Goal: Task Accomplishment & Management: Use online tool/utility

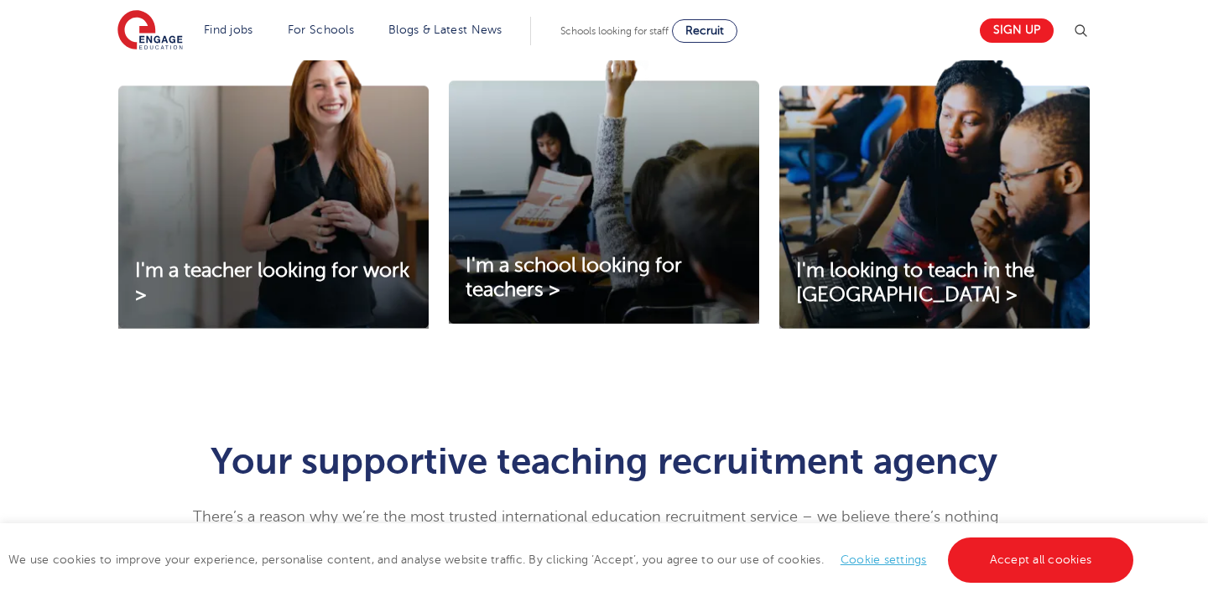
scroll to position [627, 0]
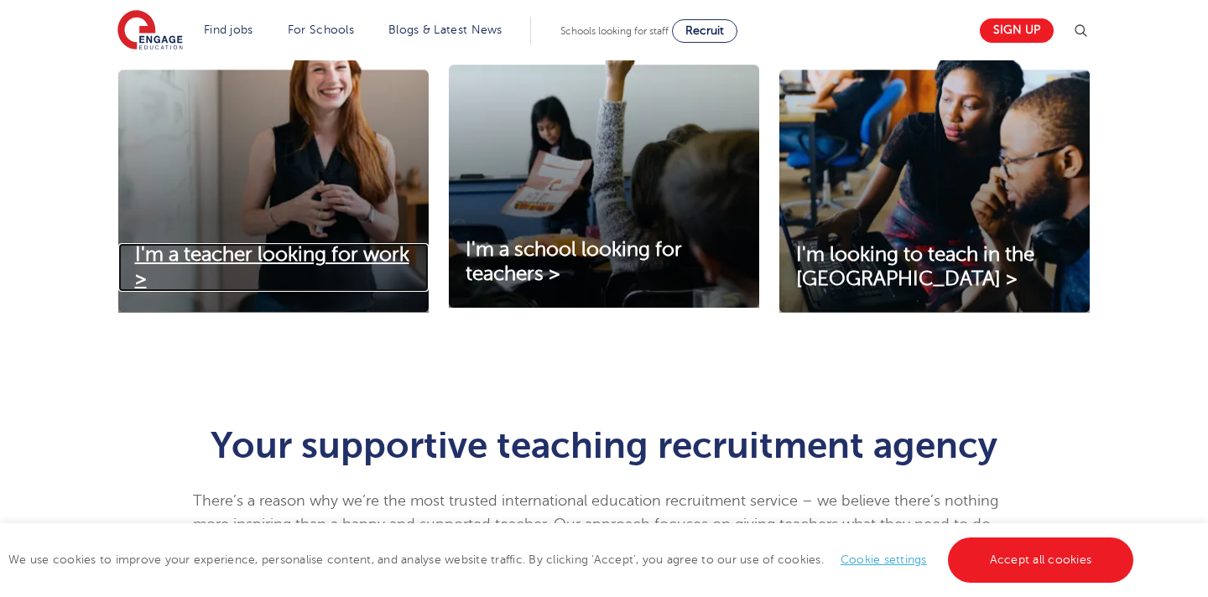
click at [224, 263] on span "I'm a teacher looking for work >" at bounding box center [272, 266] width 274 height 47
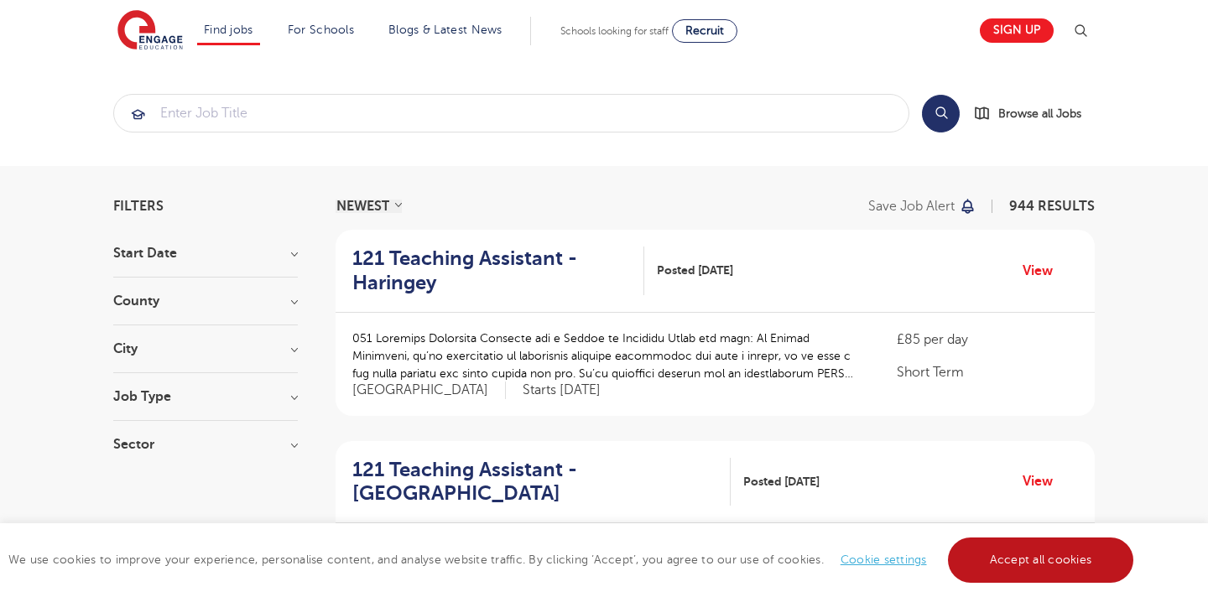
click at [1045, 552] on link "Accept all cookies" at bounding box center [1041, 560] width 186 height 45
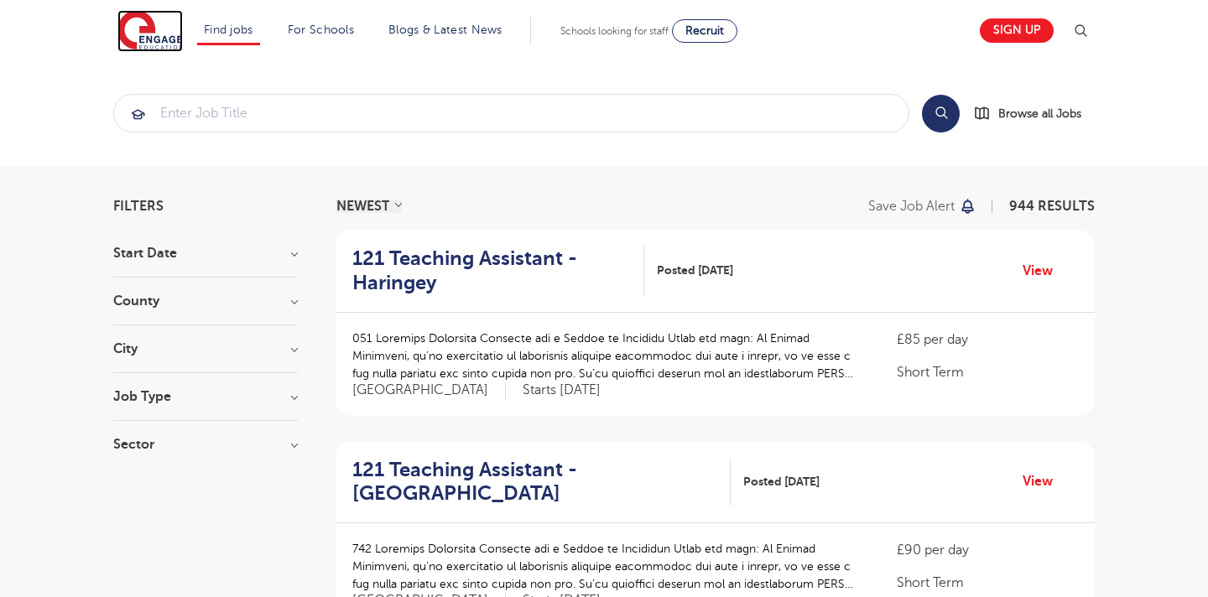
click at [165, 49] on img at bounding box center [149, 31] width 65 height 42
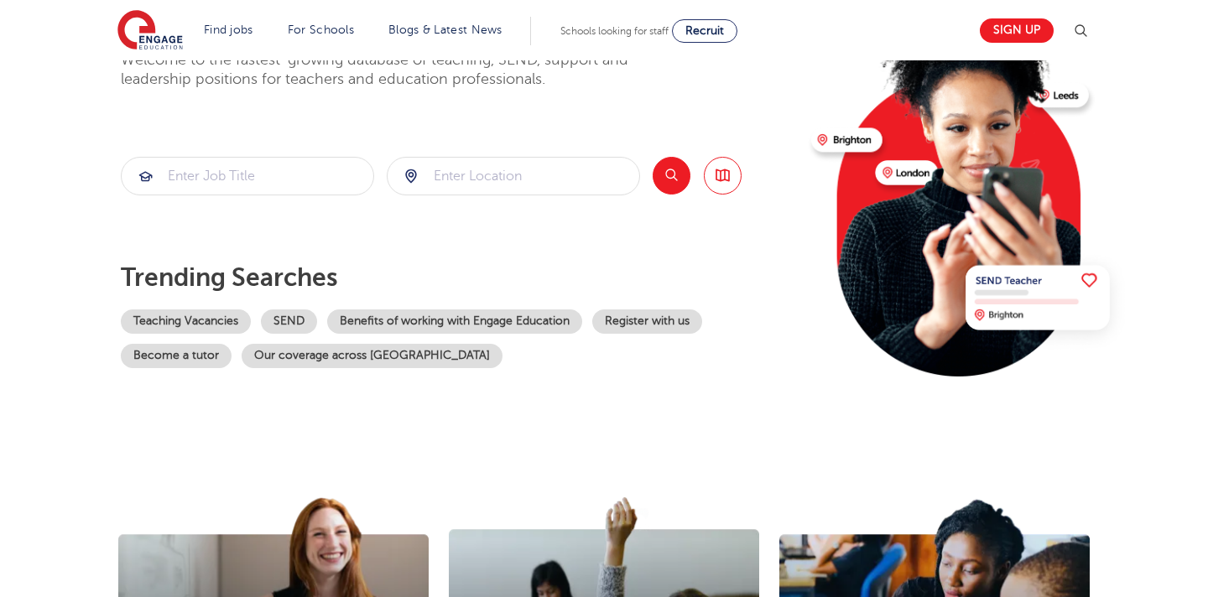
scroll to position [185, 0]
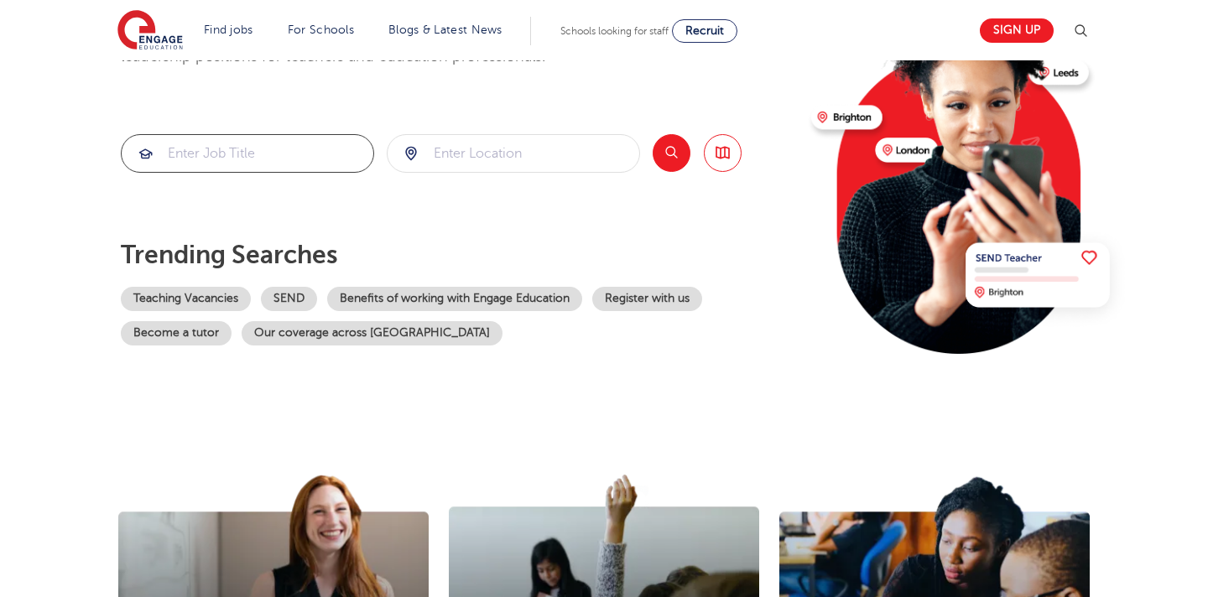
click at [292, 158] on input "search" at bounding box center [248, 153] width 252 height 37
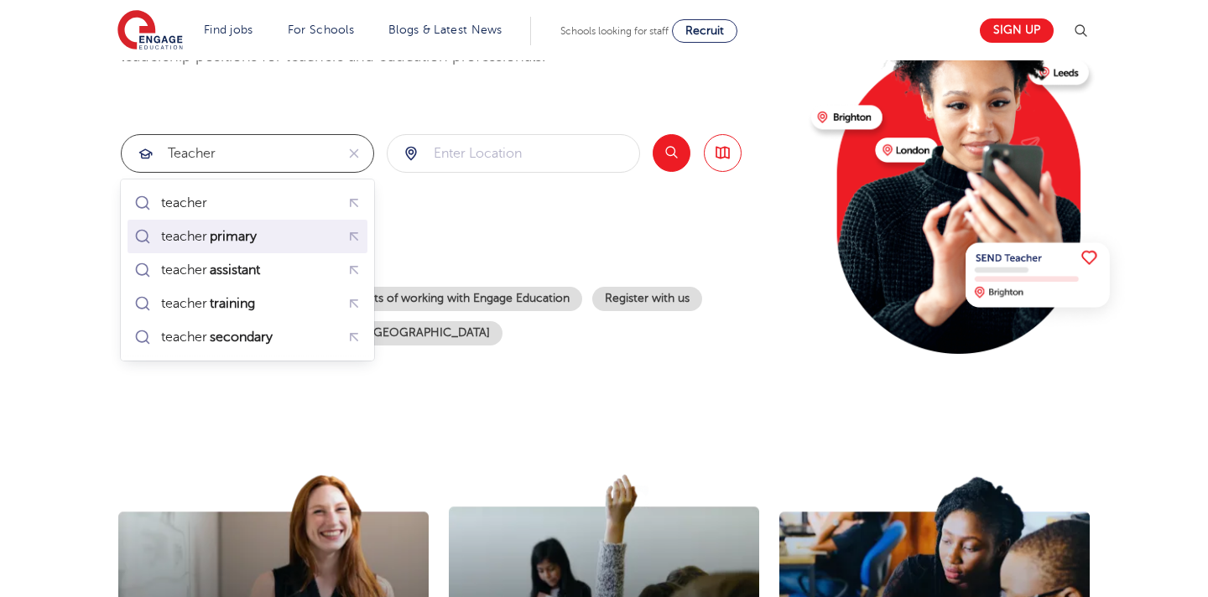
click at [273, 234] on div "teacher primary" at bounding box center [247, 236] width 233 height 26
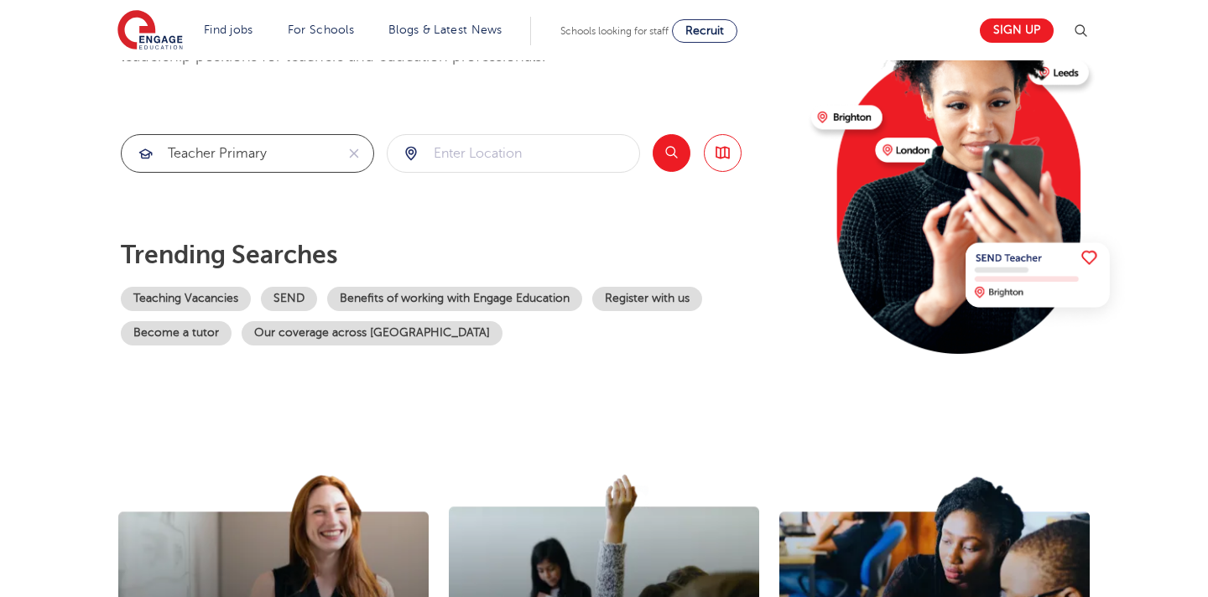
type input "teacher primary"
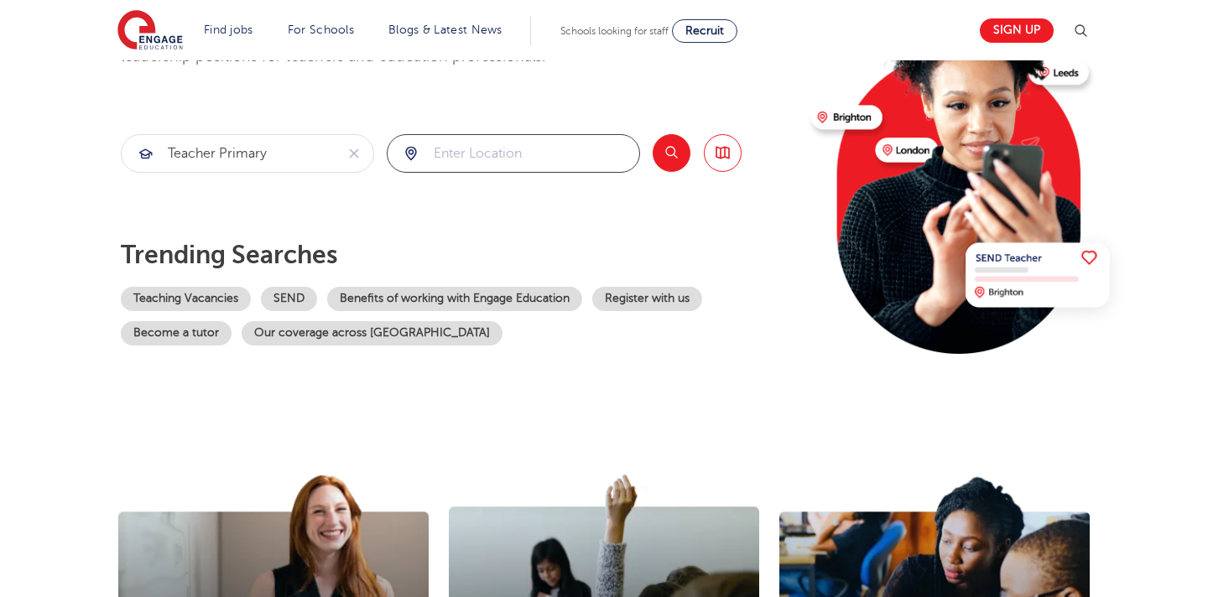
click at [446, 161] on input "search" at bounding box center [514, 153] width 252 height 37
click button "Submit" at bounding box center [0, 0] width 0 height 0
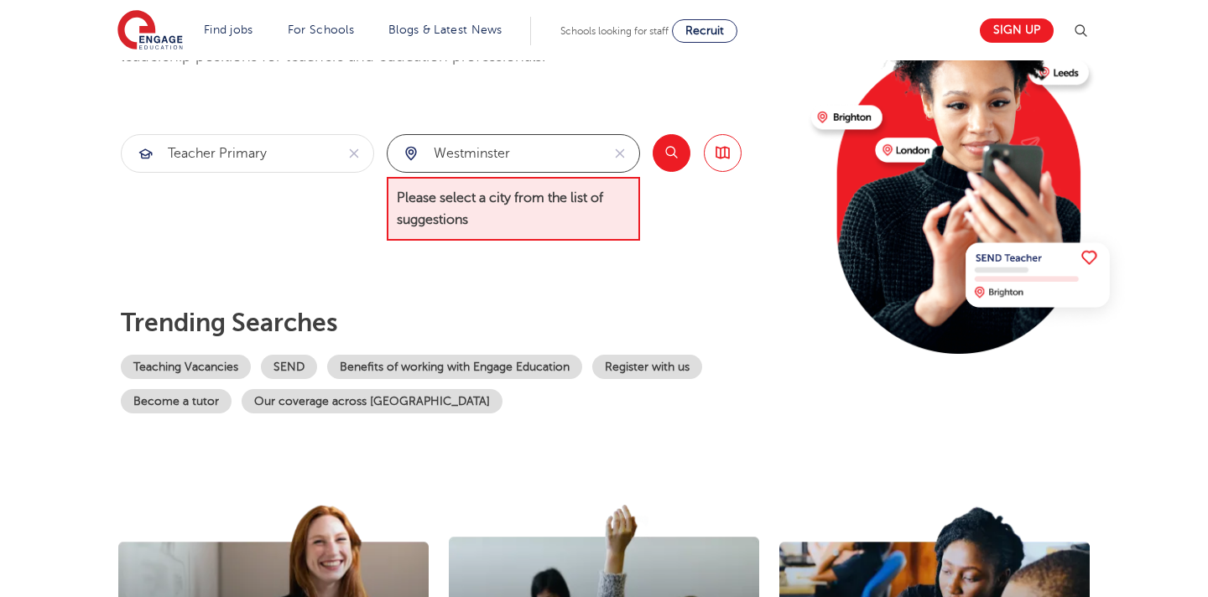
click at [523, 158] on input "westminster" at bounding box center [494, 153] width 213 height 37
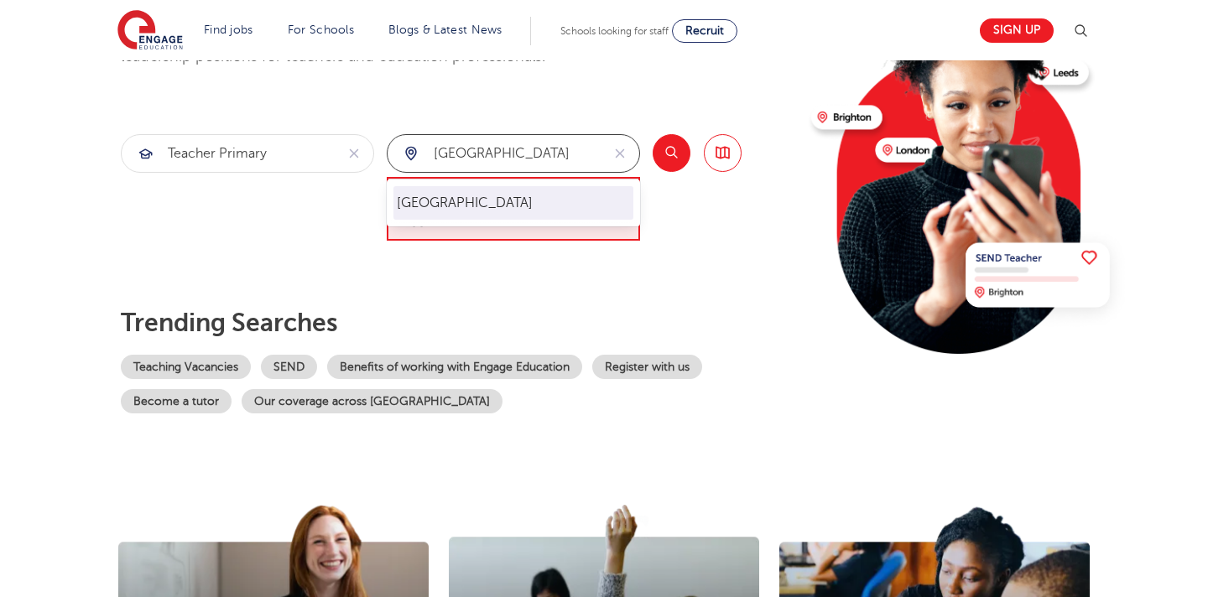
click at [521, 200] on li "[GEOGRAPHIC_DATA]" at bounding box center [514, 203] width 240 height 34
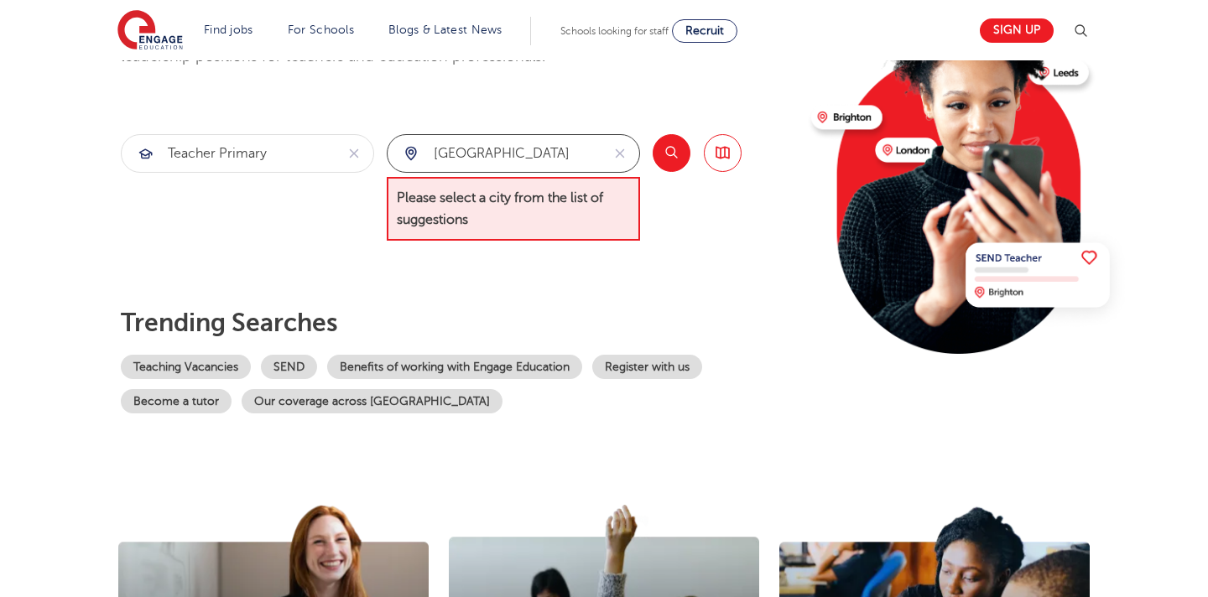
type input "[GEOGRAPHIC_DATA]"
click at [654, 160] on button "Search" at bounding box center [672, 153] width 38 height 38
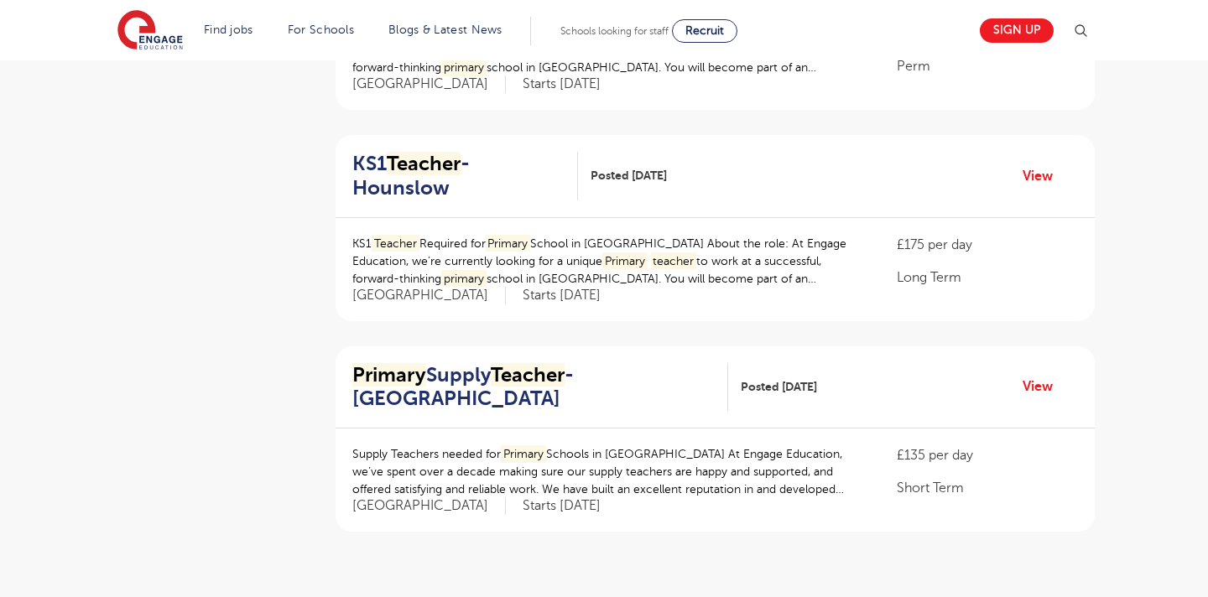
scroll to position [1758, 0]
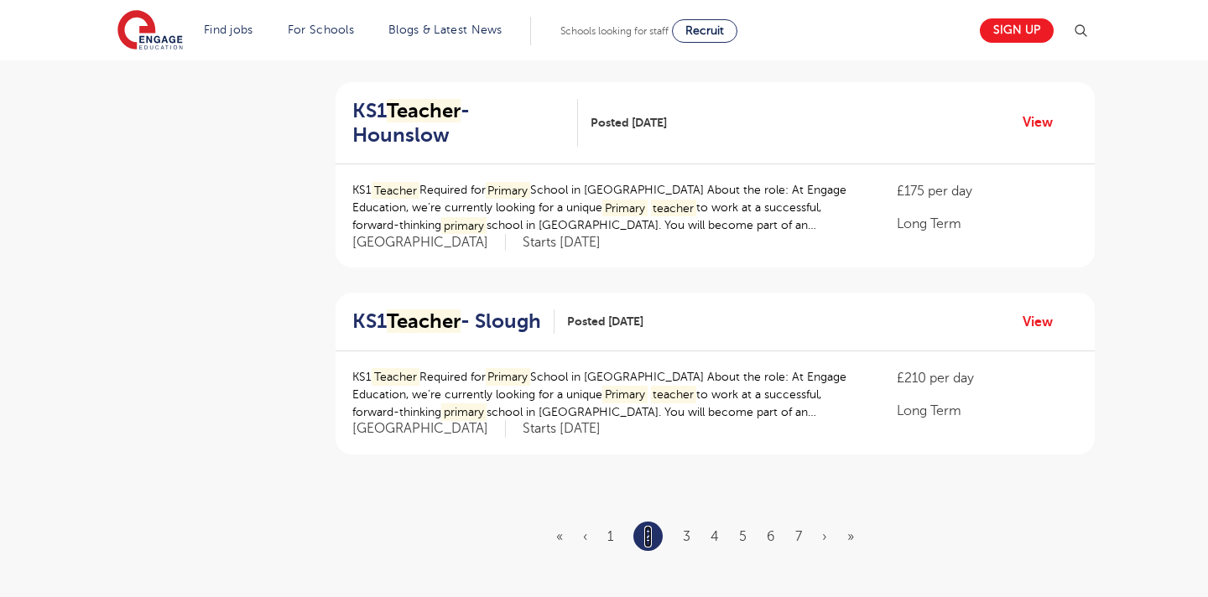
scroll to position [1848, 0]
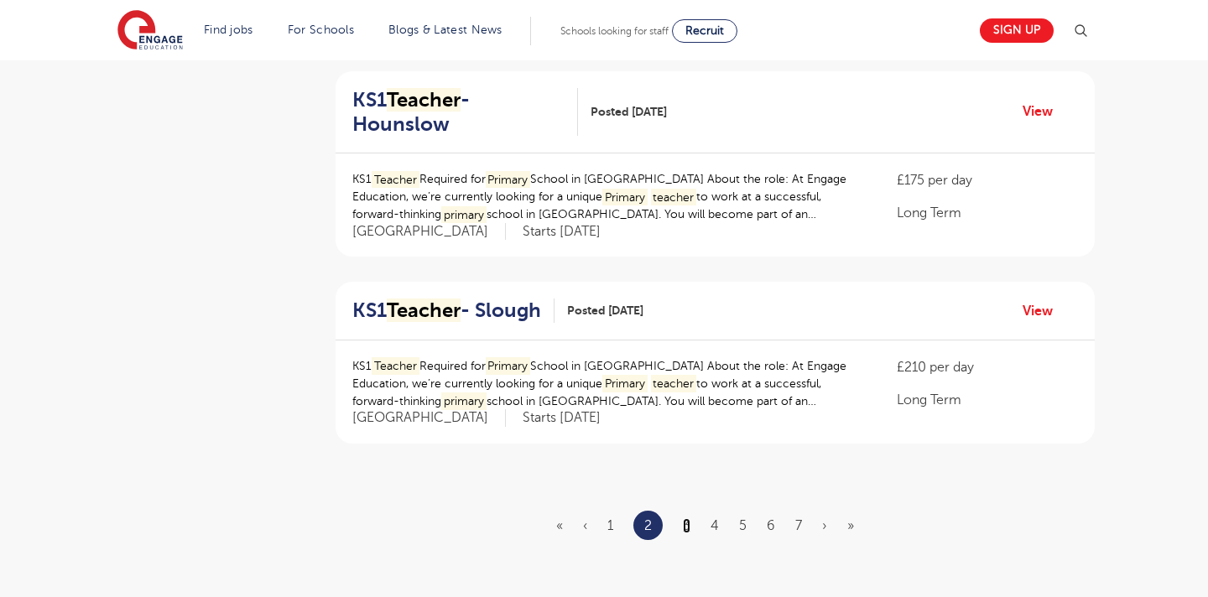
click at [687, 519] on link "3" at bounding box center [687, 526] width 8 height 15
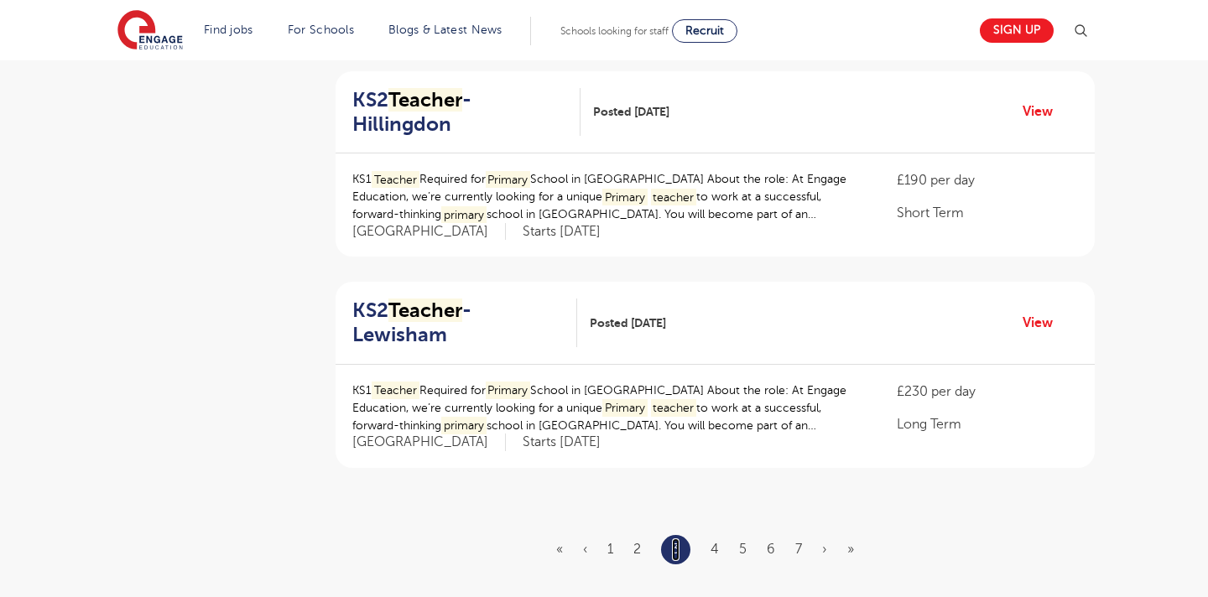
scroll to position [0, 0]
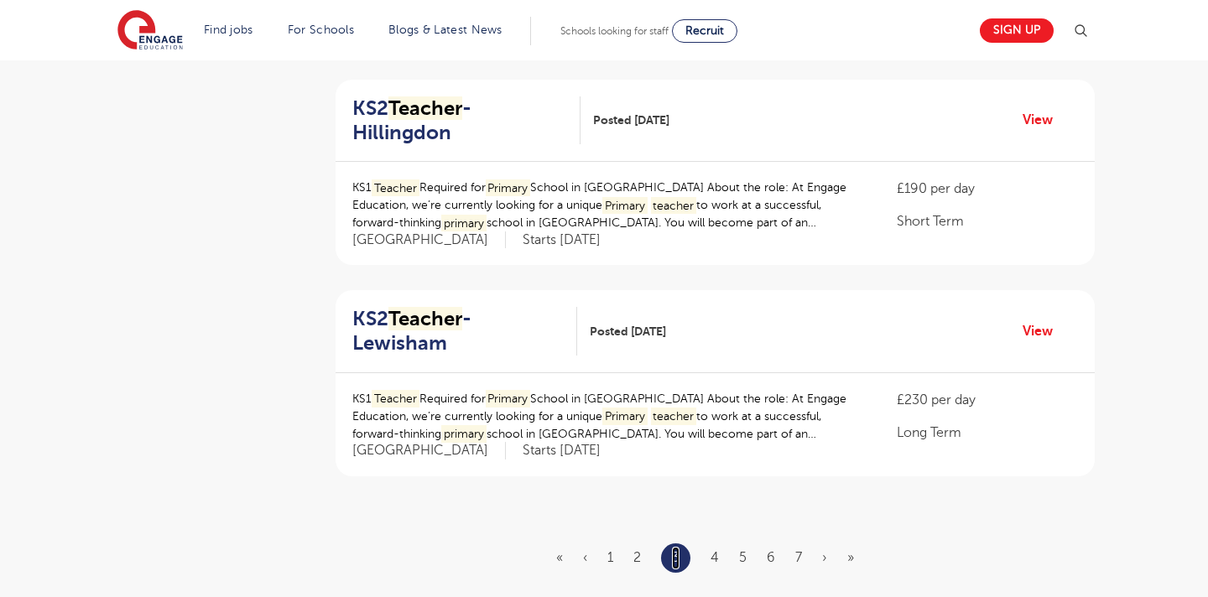
scroll to position [1853, 0]
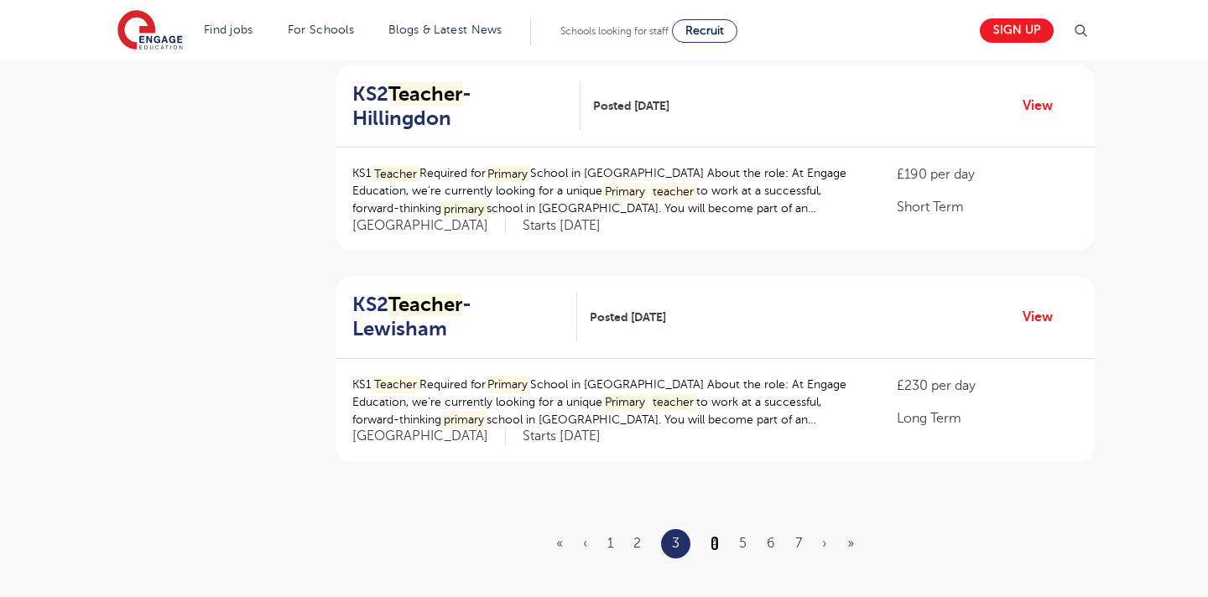
click at [717, 536] on link "4" at bounding box center [715, 543] width 8 height 15
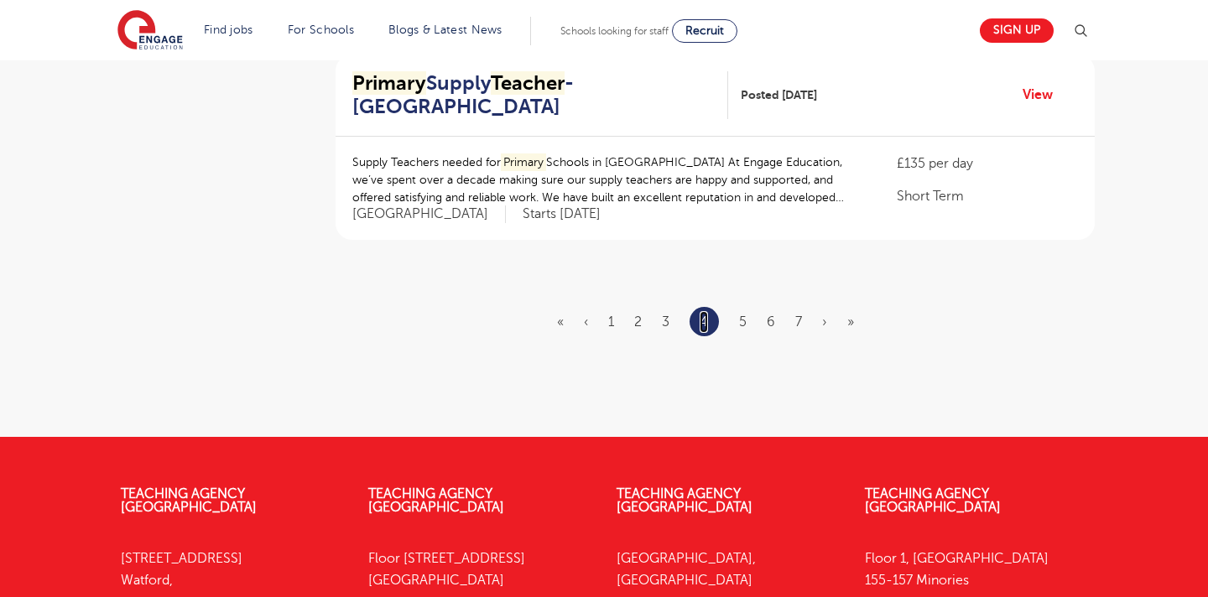
scroll to position [2064, 0]
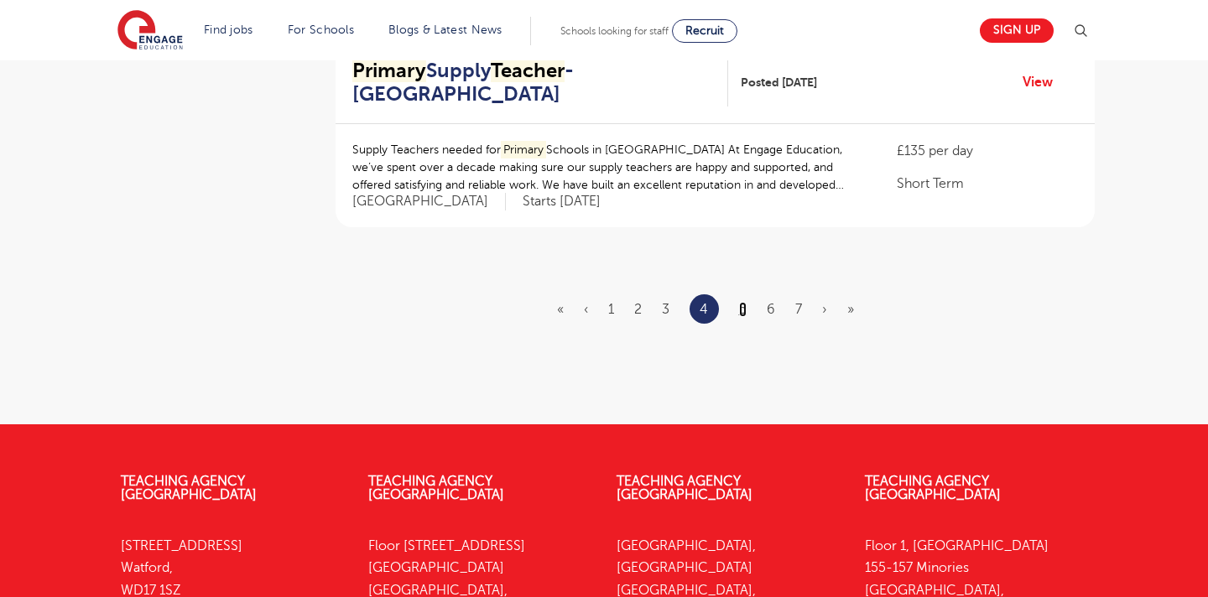
click at [745, 302] on link "5" at bounding box center [743, 309] width 8 height 15
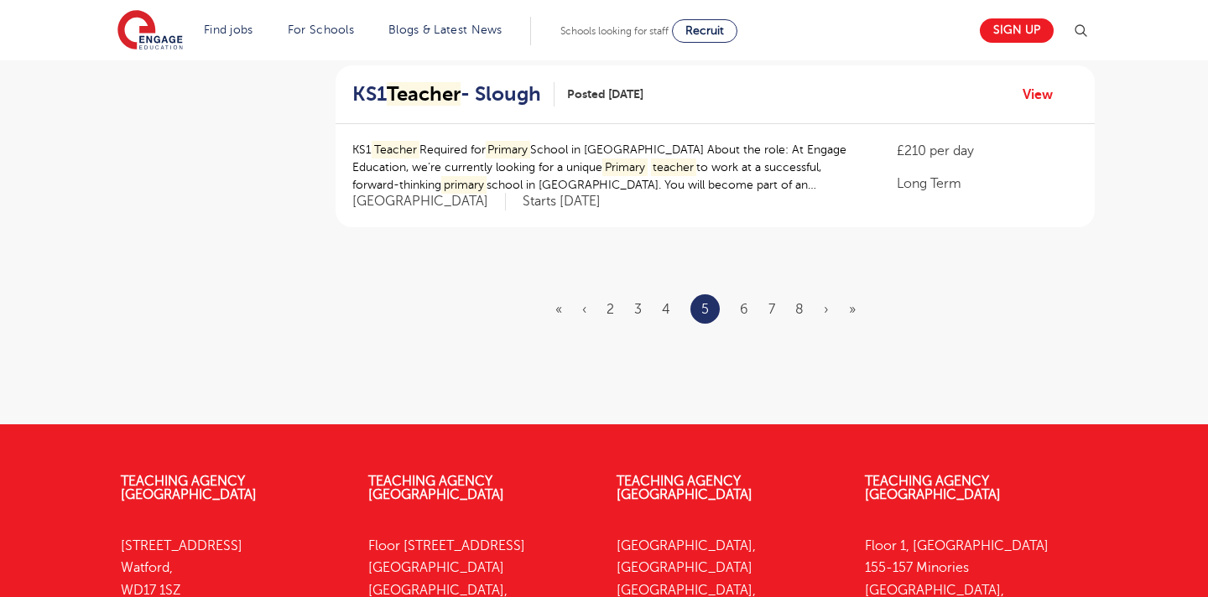
scroll to position [0, 0]
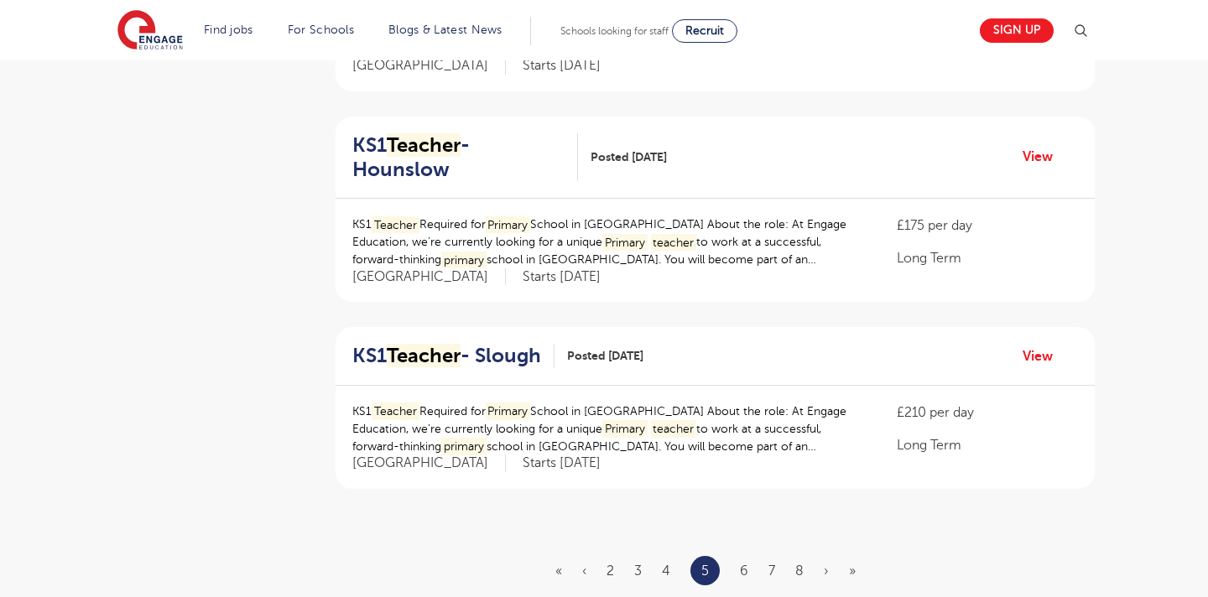
scroll to position [1818, 0]
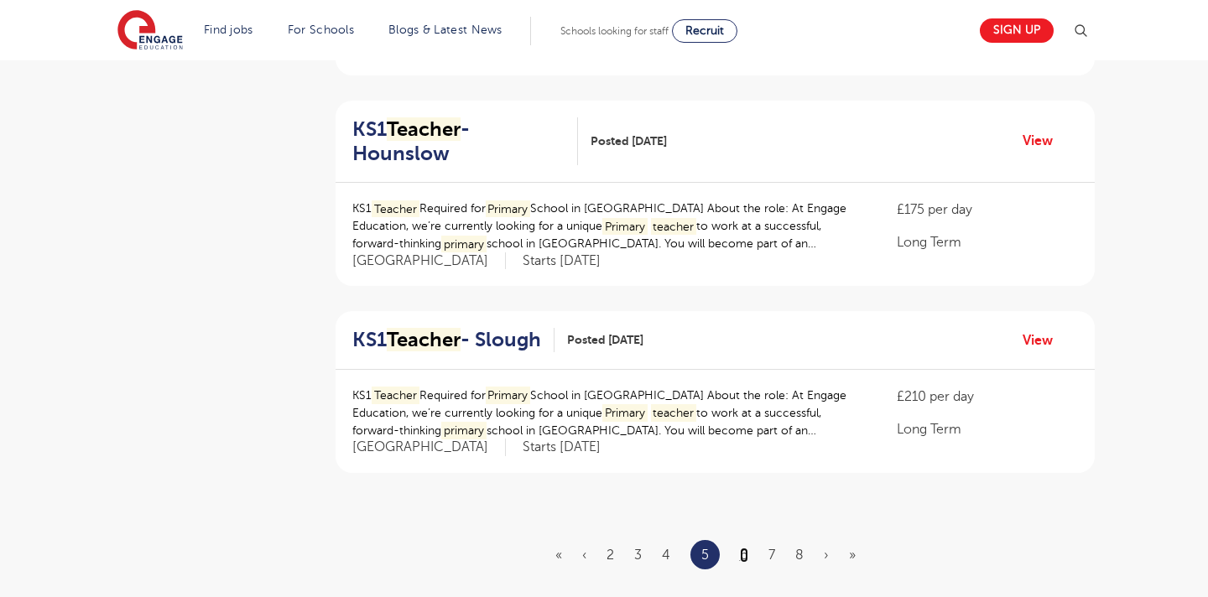
click at [740, 548] on link "6" at bounding box center [744, 555] width 8 height 15
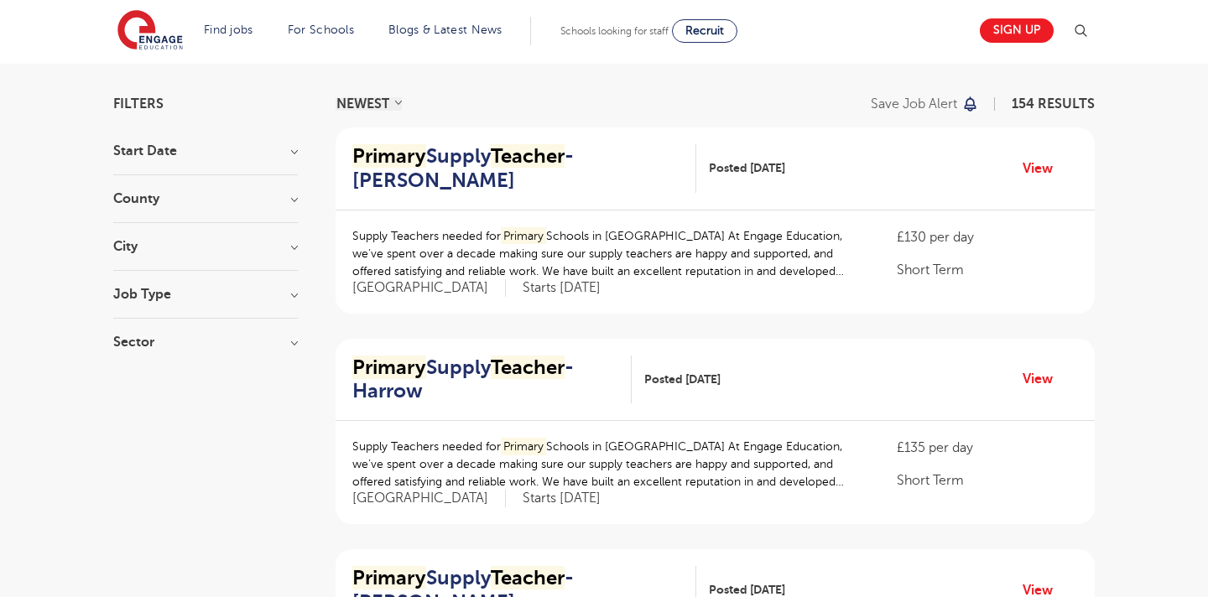
scroll to position [122, 0]
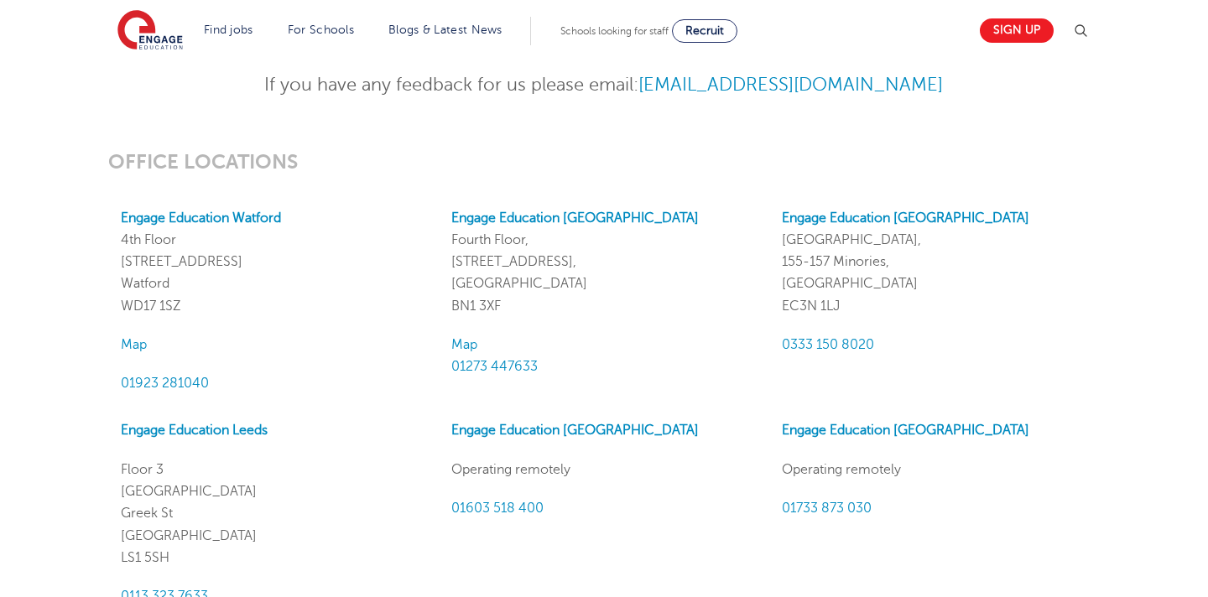
scroll to position [1428, 0]
